Goal: Task Accomplishment & Management: Manage account settings

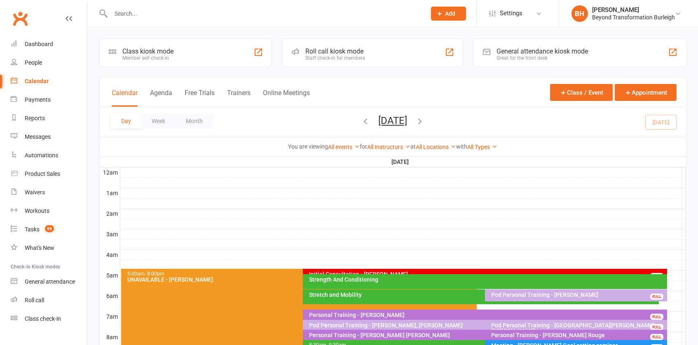
click at [432, 278] on div "Strength And Conditioning" at bounding box center [487, 280] width 357 height 6
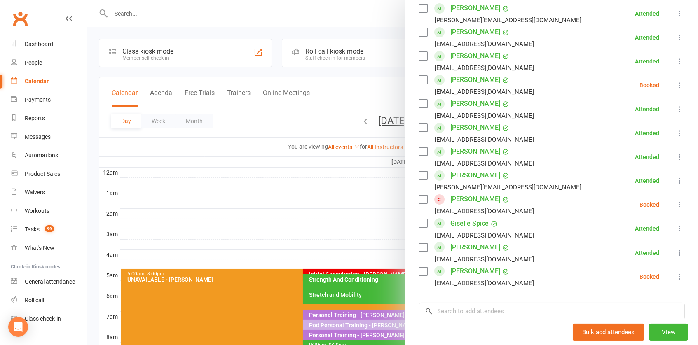
scroll to position [298, 0]
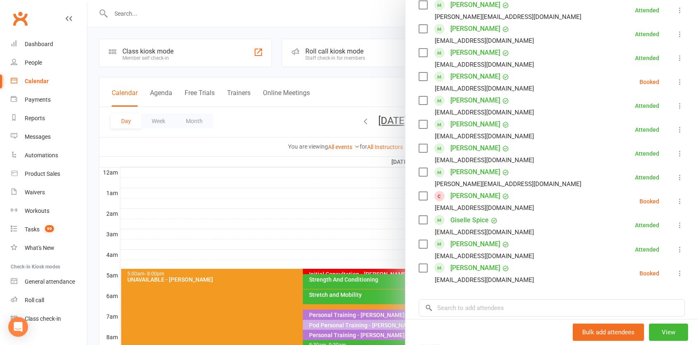
click at [356, 248] on div at bounding box center [392, 172] width 611 height 345
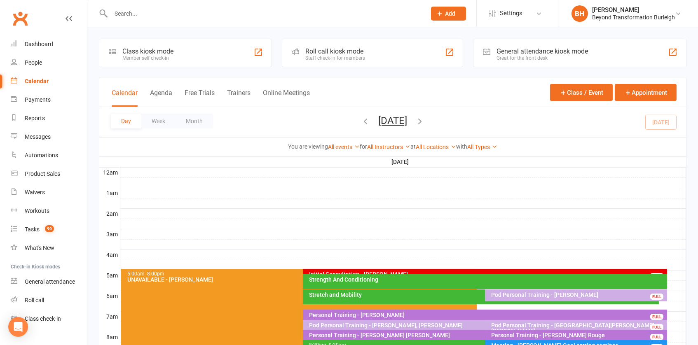
click at [377, 272] on div "Initial Consultation - [PERSON_NAME]" at bounding box center [487, 275] width 357 height 6
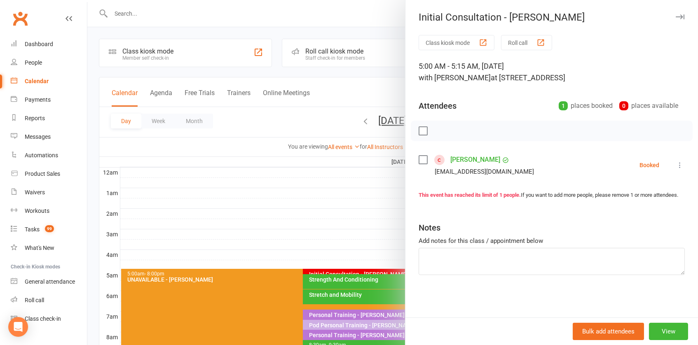
click at [475, 155] on link "[PERSON_NAME]" at bounding box center [476, 159] width 50 height 13
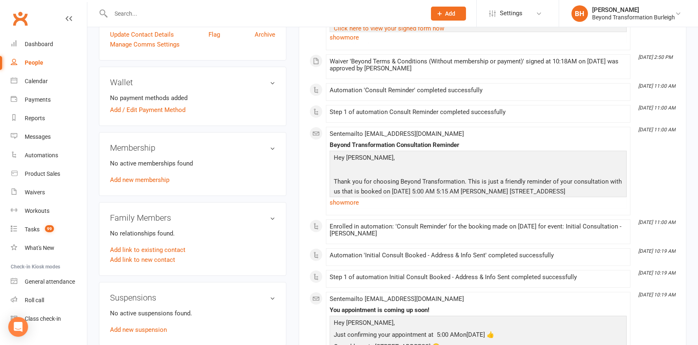
scroll to position [28, 0]
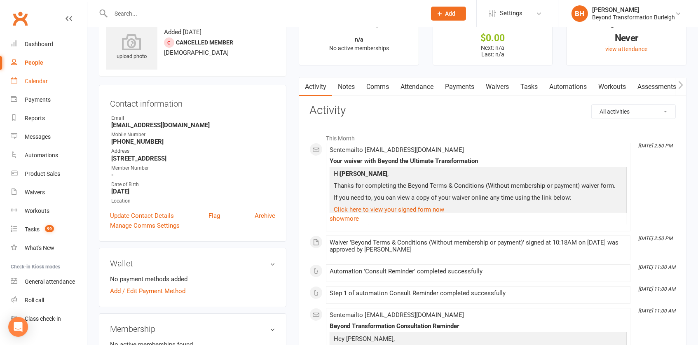
click at [33, 87] on link "Calendar" at bounding box center [49, 81] width 76 height 19
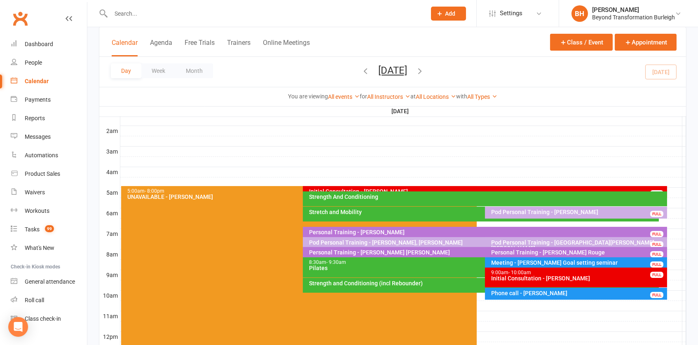
scroll to position [86, 0]
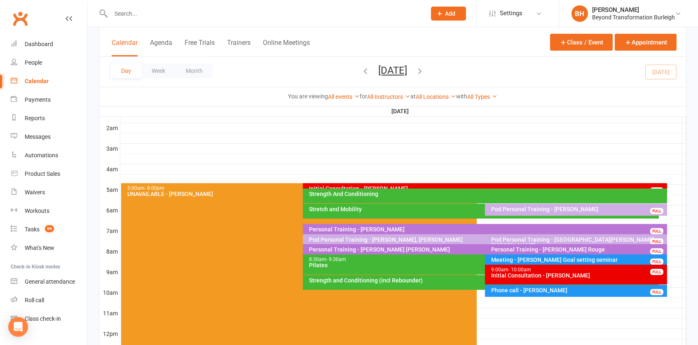
click at [453, 228] on div "Personal Training - [PERSON_NAME]" at bounding box center [487, 230] width 357 height 6
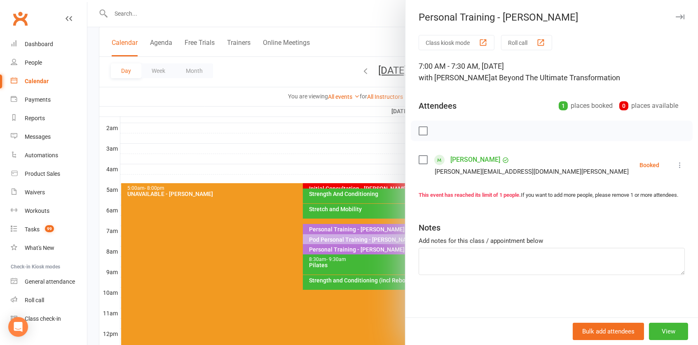
click at [367, 168] on div at bounding box center [392, 172] width 611 height 345
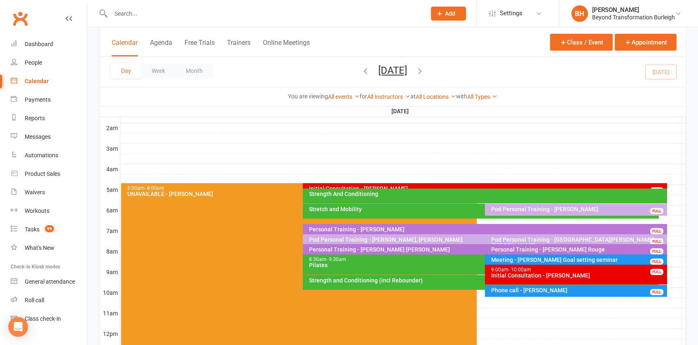
click at [534, 260] on div "Meeting - [PERSON_NAME] Goal setting seminar" at bounding box center [578, 260] width 175 height 6
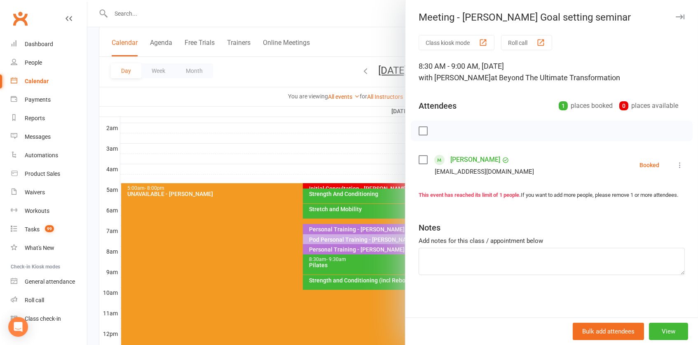
click at [316, 190] on div at bounding box center [392, 172] width 611 height 345
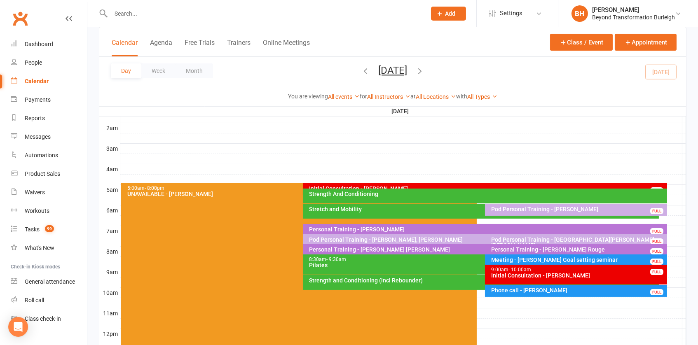
click at [560, 258] on div "Meeting - [PERSON_NAME] Goal setting seminar" at bounding box center [578, 260] width 175 height 6
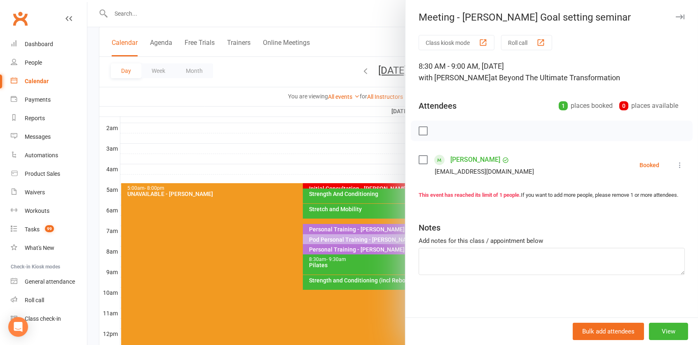
click at [364, 193] on div at bounding box center [392, 172] width 611 height 345
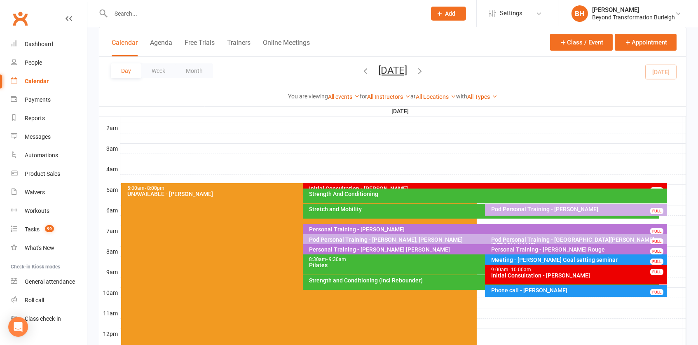
click at [547, 257] on div "Meeting - [PERSON_NAME] Goal setting seminar" at bounding box center [578, 260] width 175 height 6
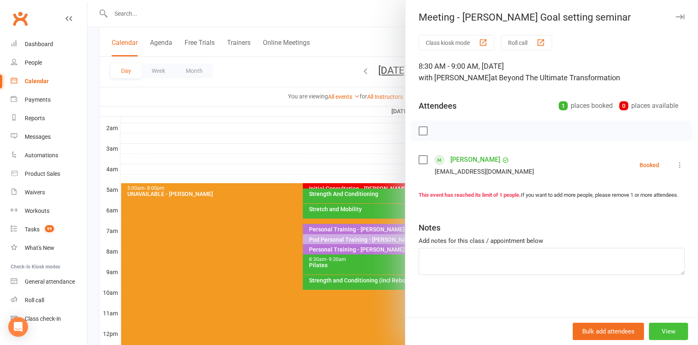
click at [662, 334] on button "View" at bounding box center [668, 331] width 39 height 17
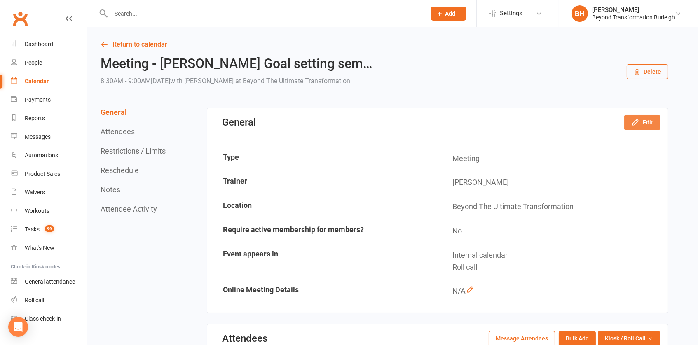
click at [645, 116] on button "Edit" at bounding box center [643, 122] width 36 height 15
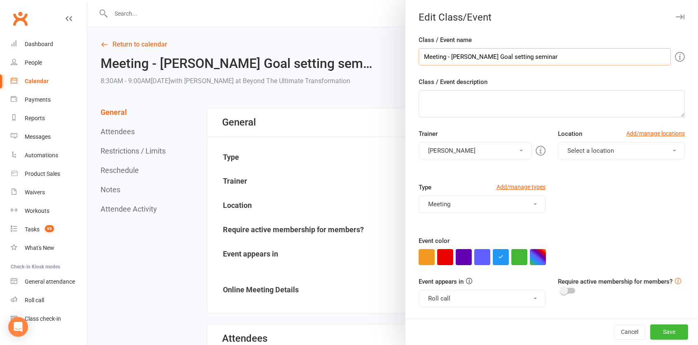
drag, startPoint x: 567, startPoint y: 53, endPoint x: 506, endPoint y: 59, distance: 61.7
click at [506, 59] on input "Meeting - [PERSON_NAME] Goal setting seminar" at bounding box center [545, 56] width 252 height 17
click at [519, 77] on div "Class / Event description" at bounding box center [552, 97] width 266 height 40
click at [358, 78] on div at bounding box center [392, 172] width 611 height 345
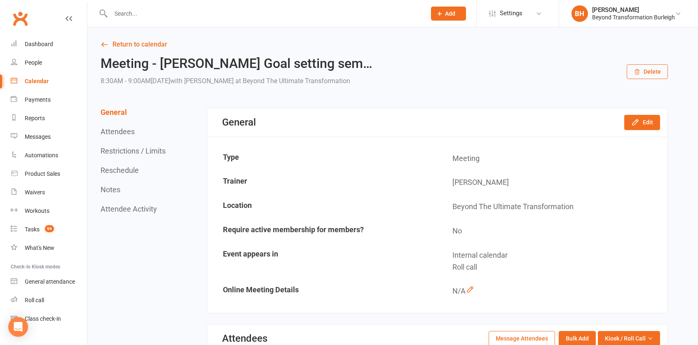
click at [48, 76] on link "Calendar" at bounding box center [49, 81] width 76 height 19
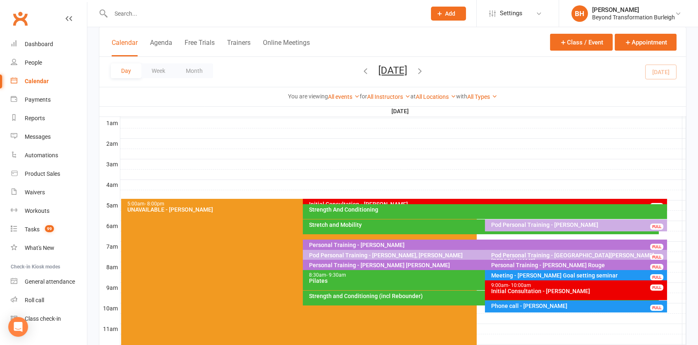
scroll to position [73, 0]
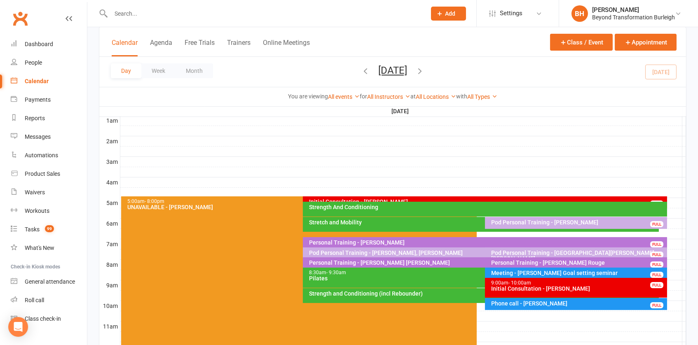
click at [434, 226] on div "Stretch and Mobility" at bounding box center [481, 224] width 356 height 15
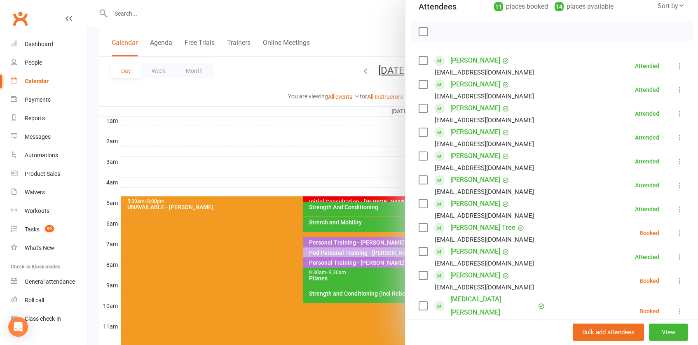
scroll to position [107, 0]
